Goal: Transaction & Acquisition: Purchase product/service

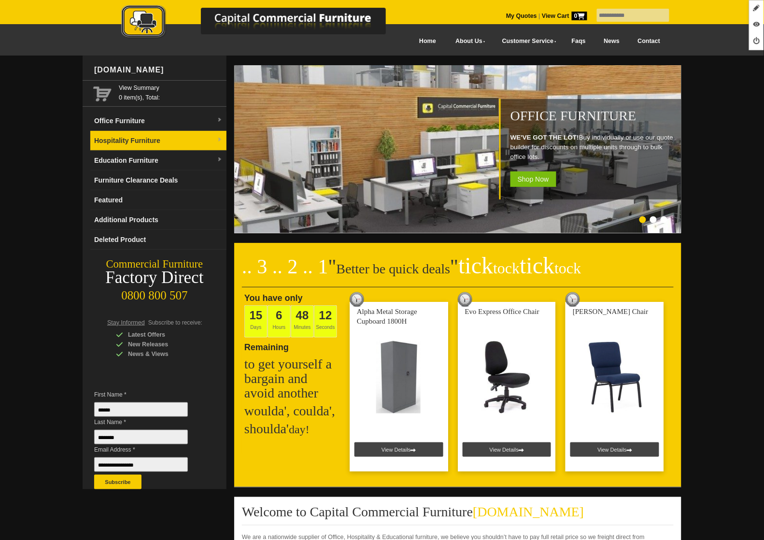
click at [145, 142] on link "Hospitality Furniture" at bounding box center [158, 141] width 136 height 20
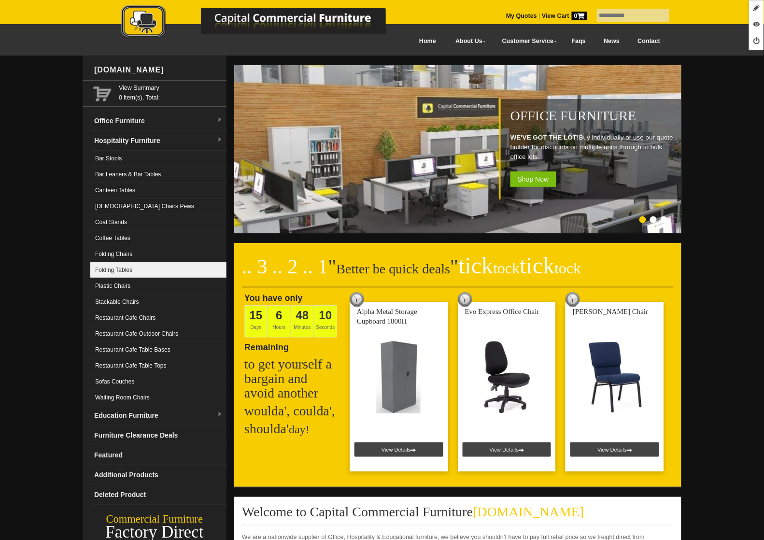
click at [143, 275] on link "Folding Tables" at bounding box center [158, 270] width 136 height 16
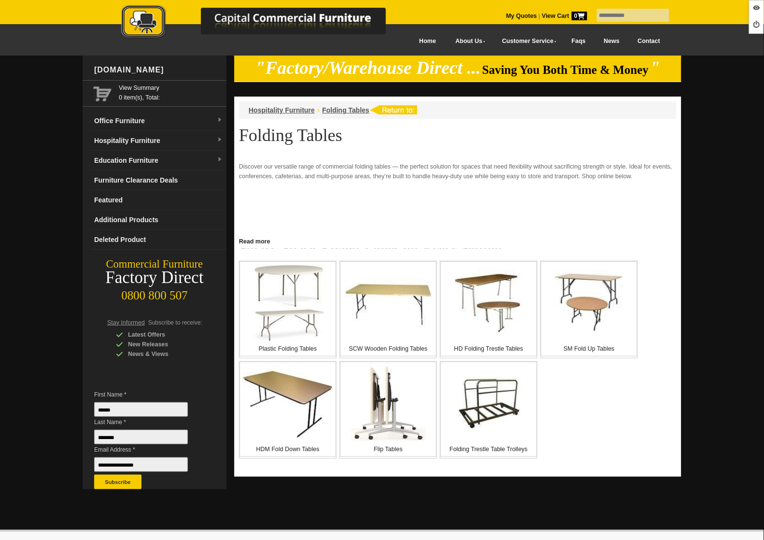
click at [275, 309] on img at bounding box center [288, 302] width 80 height 77
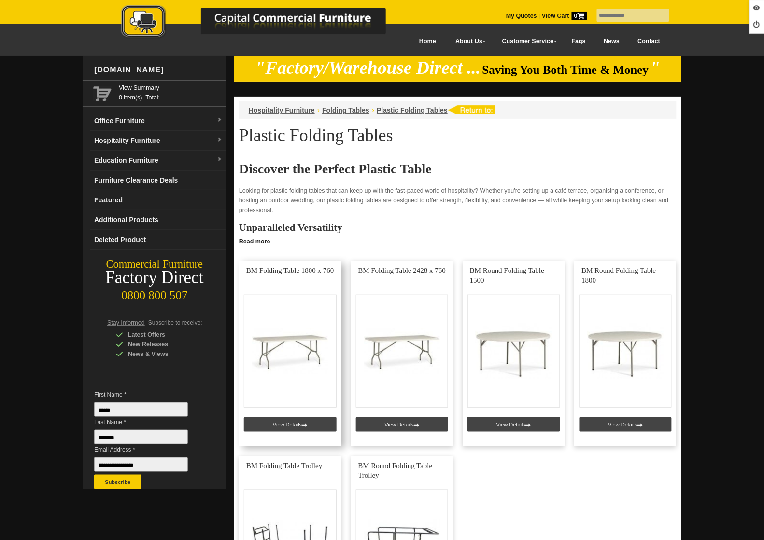
click at [282, 424] on link at bounding box center [290, 353] width 102 height 185
